Goal: Complete application form

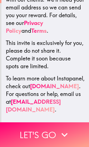
scroll to position [222, 0]
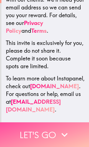
click at [55, 134] on button "Let's go" at bounding box center [44, 135] width 89 height 25
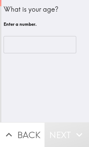
click at [53, 46] on input "number" at bounding box center [40, 44] width 73 height 17
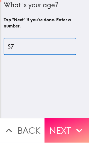
type input "57"
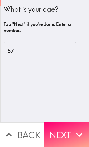
click at [66, 139] on button "Next" at bounding box center [66, 135] width 44 height 25
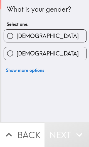
click at [64, 50] on label "Female" at bounding box center [45, 53] width 83 height 13
click at [16, 50] on input "Female" at bounding box center [10, 53] width 13 height 13
radio input "true"
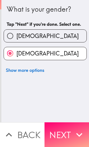
click at [70, 135] on button "Next" at bounding box center [66, 135] width 44 height 25
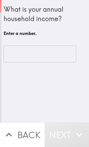
click at [54, 54] on input "number" at bounding box center [40, 54] width 73 height 17
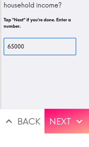
type input "65000"
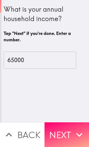
click at [63, 131] on button "Next" at bounding box center [66, 135] width 44 height 25
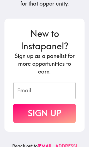
scroll to position [125, 0]
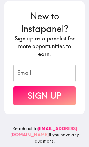
click at [56, 73] on input "Email" at bounding box center [44, 73] width 62 height 17
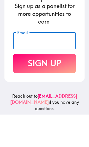
type input "wilsonwendy@mac.com"
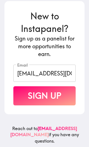
click at [53, 98] on button "Sign Up" at bounding box center [44, 95] width 62 height 19
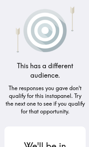
scroll to position [0, 0]
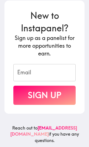
scroll to position [125, 0]
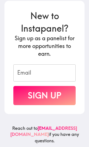
scroll to position [125, 0]
